Goal: Information Seeking & Learning: Learn about a topic

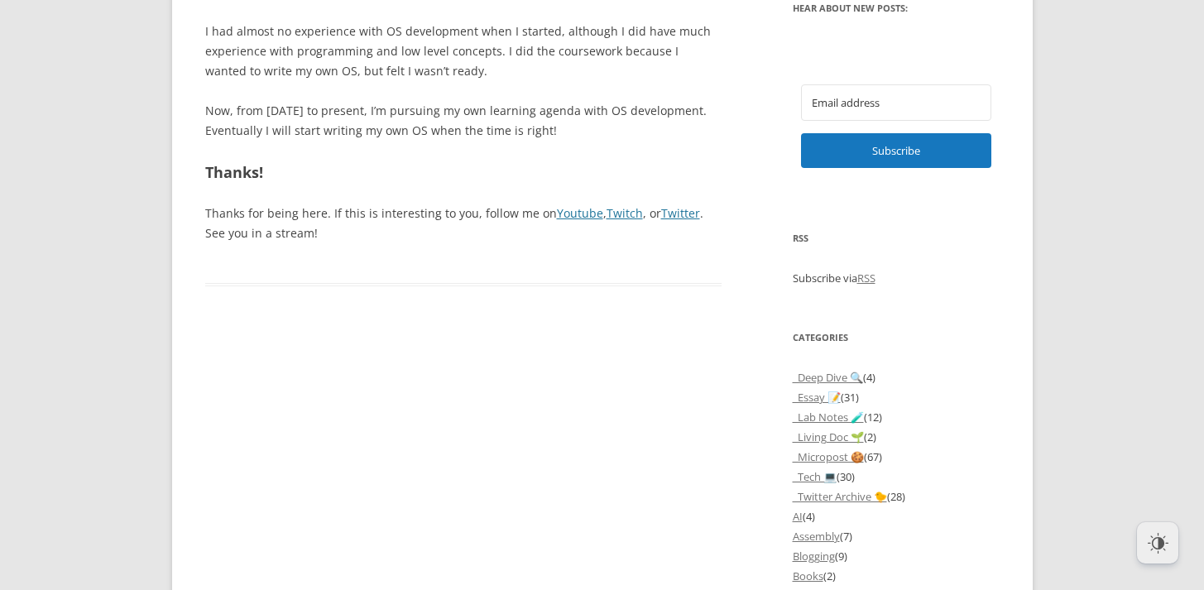
scroll to position [1368, 0]
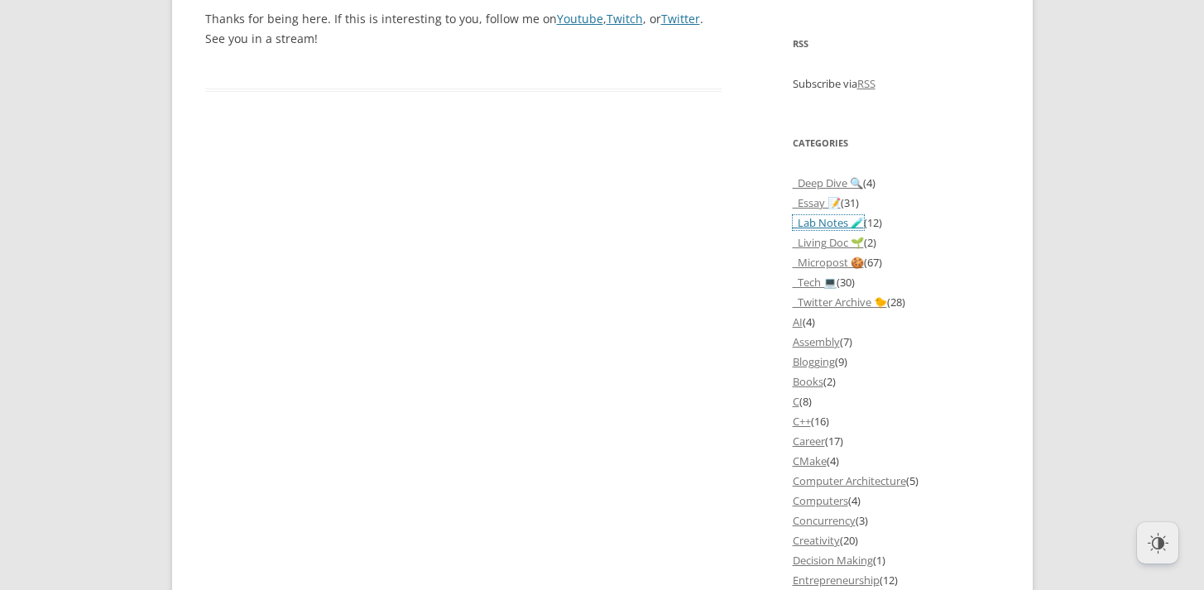
click at [827, 230] on link "_Lab Notes 🧪" at bounding box center [828, 222] width 71 height 15
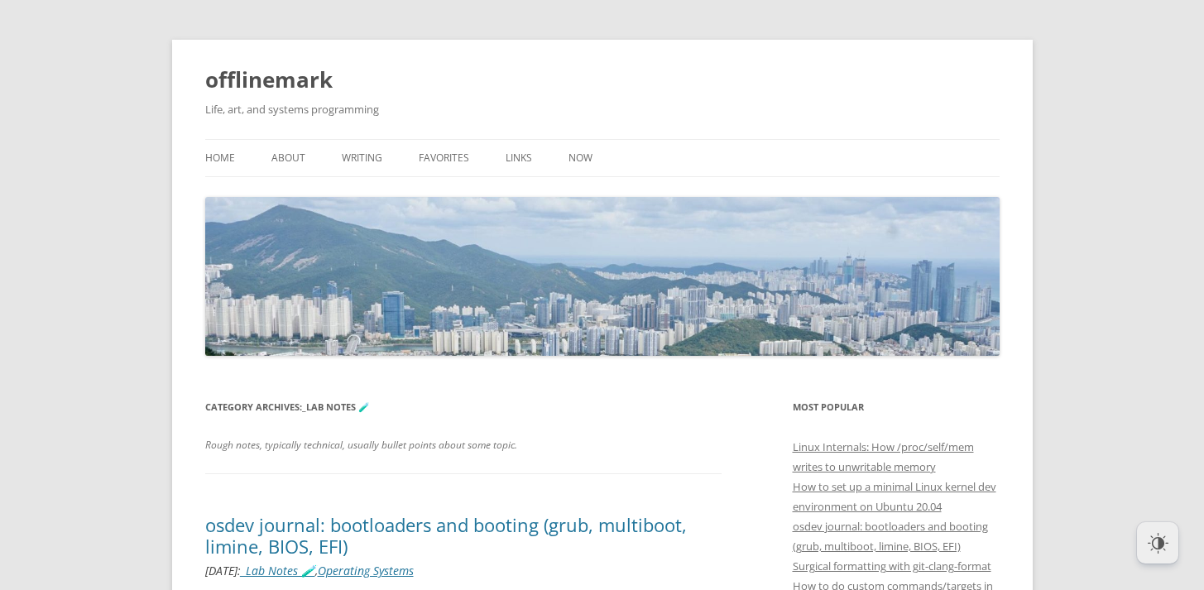
scroll to position [55, 0]
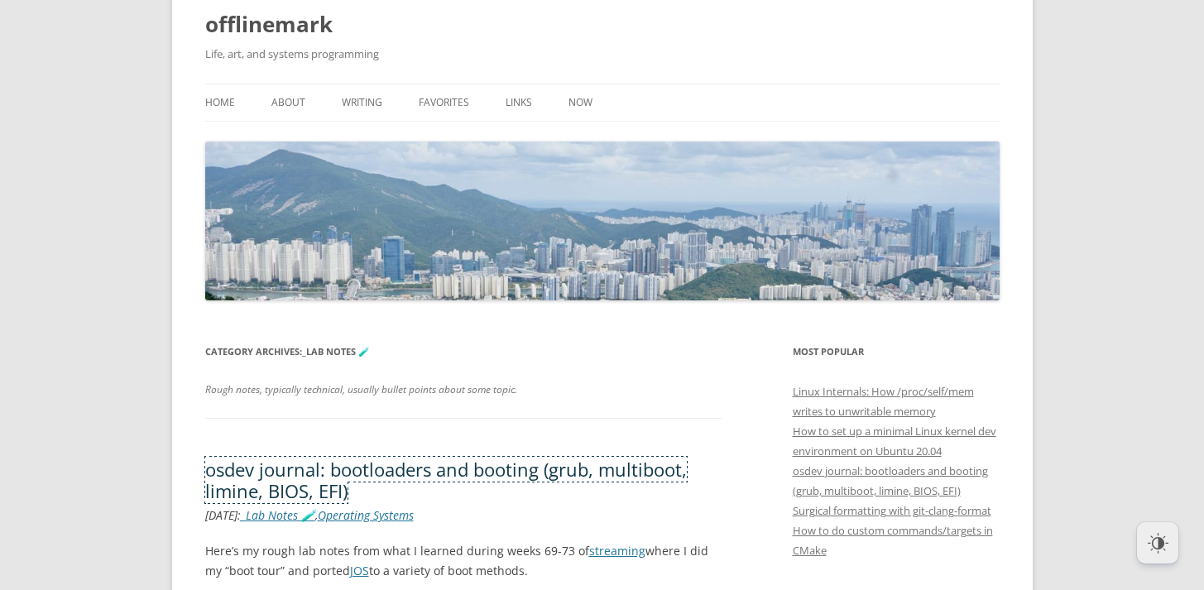
click at [458, 477] on link "osdev journal: bootloaders and booting (grub, multiboot, limine, BIOS, EFI)" at bounding box center [446, 480] width 482 height 46
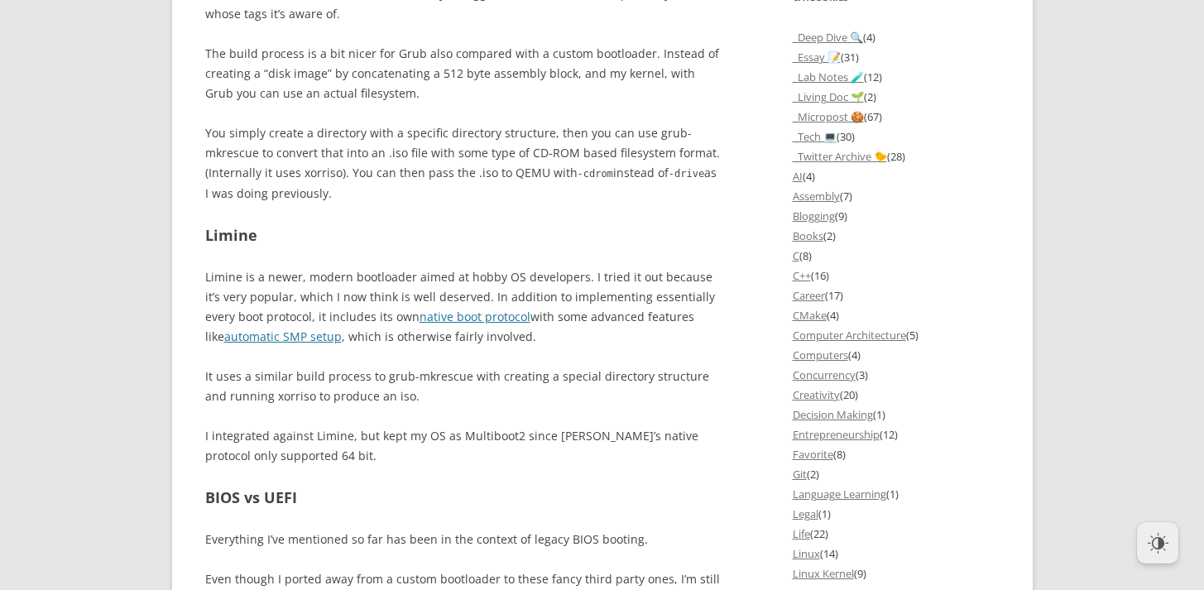
scroll to position [1510, 0]
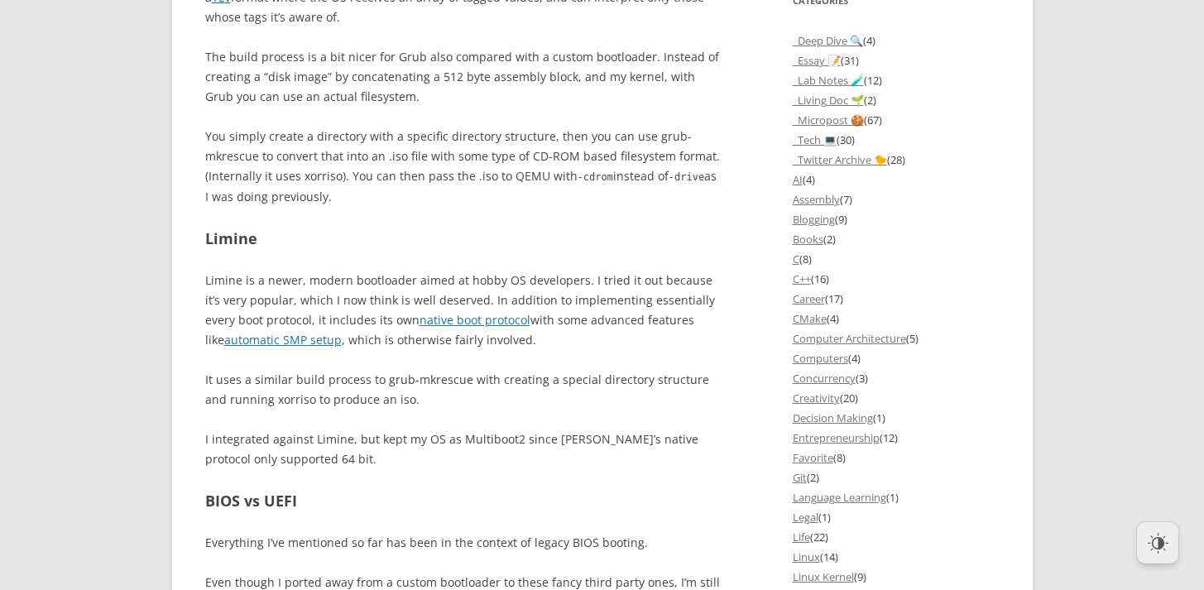
click at [804, 262] on li "C (8)" at bounding box center [896, 259] width 207 height 20
click at [803, 238] on link "Books" at bounding box center [808, 239] width 31 height 15
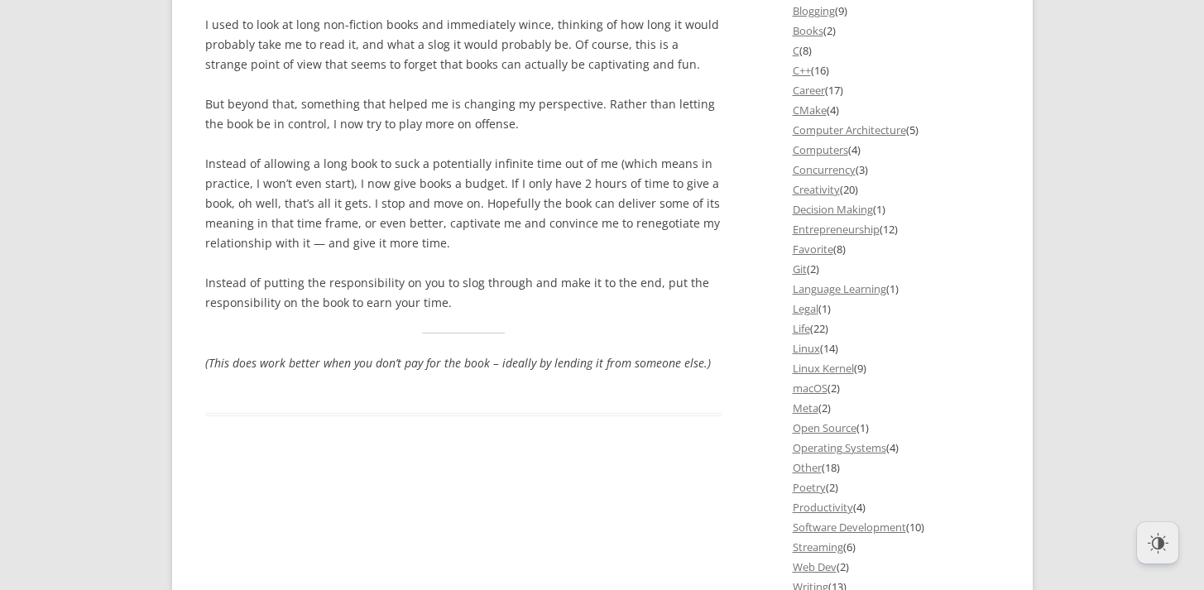
scroll to position [1720, 0]
click at [797, 48] on link "C" at bounding box center [796, 48] width 7 height 15
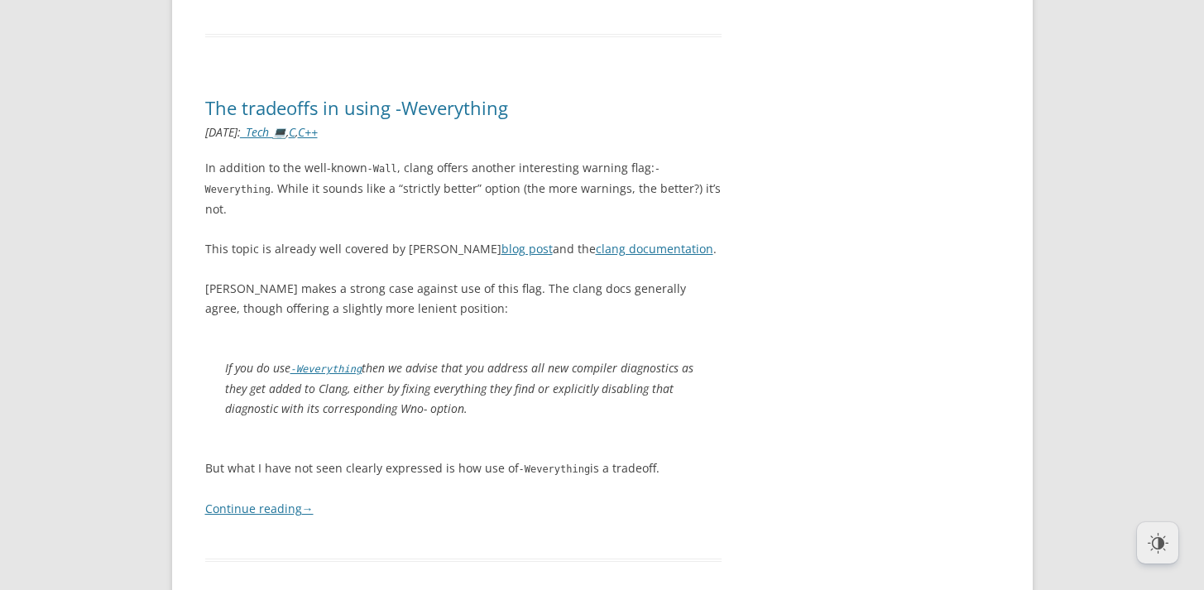
scroll to position [8606, 0]
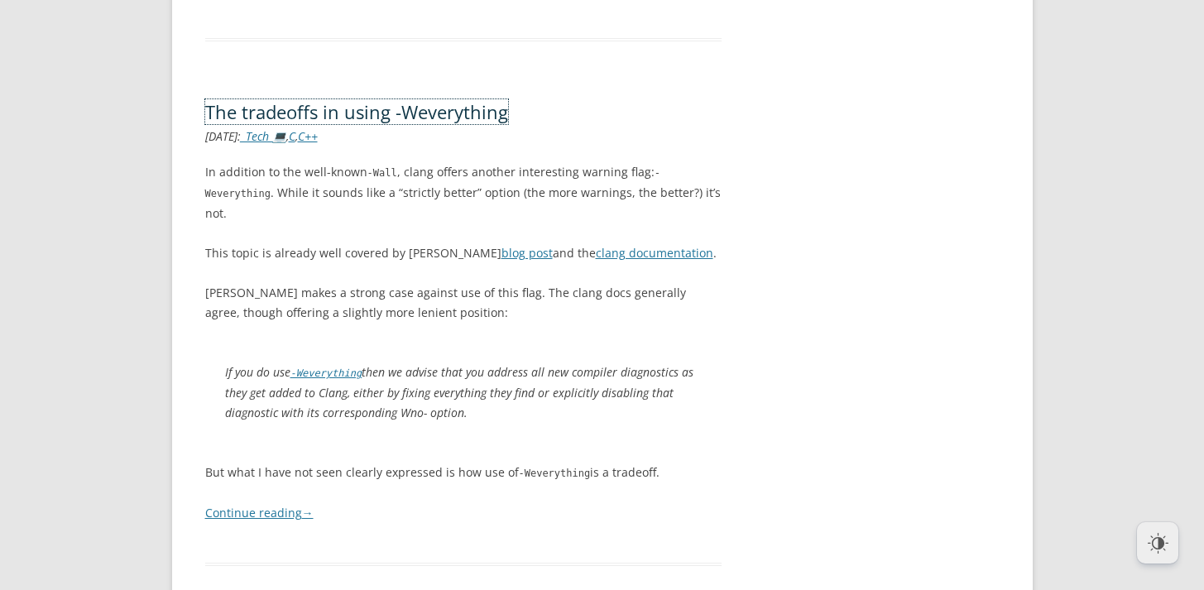
click at [455, 99] on link "The tradeoffs in using -Weverything" at bounding box center [356, 111] width 303 height 25
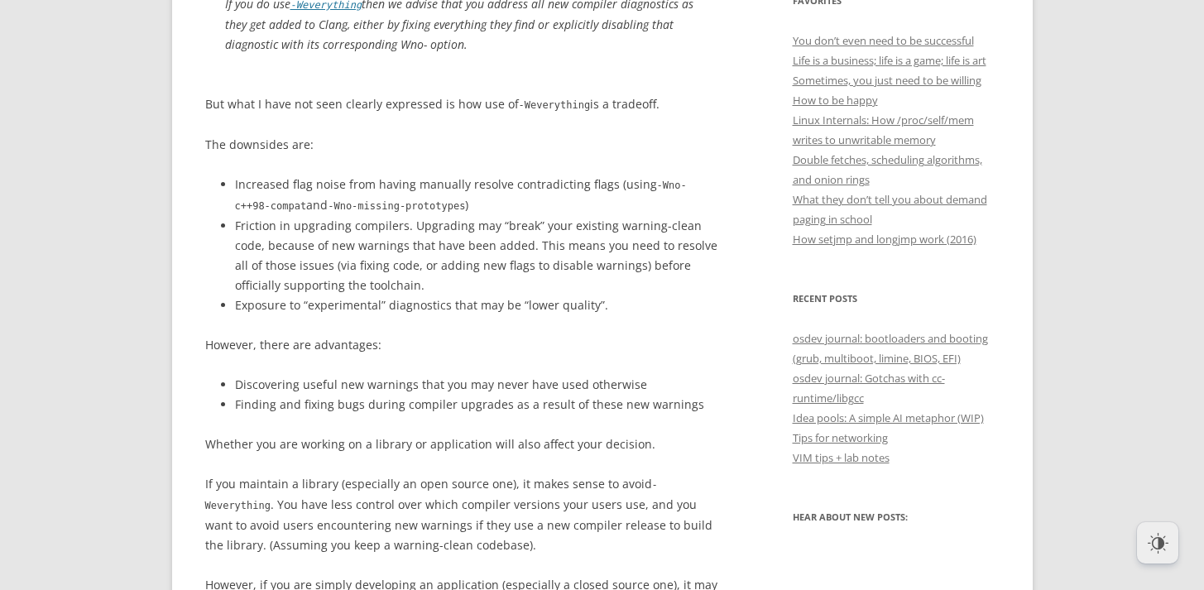
scroll to position [642, 0]
